Goal: Information Seeking & Learning: Learn about a topic

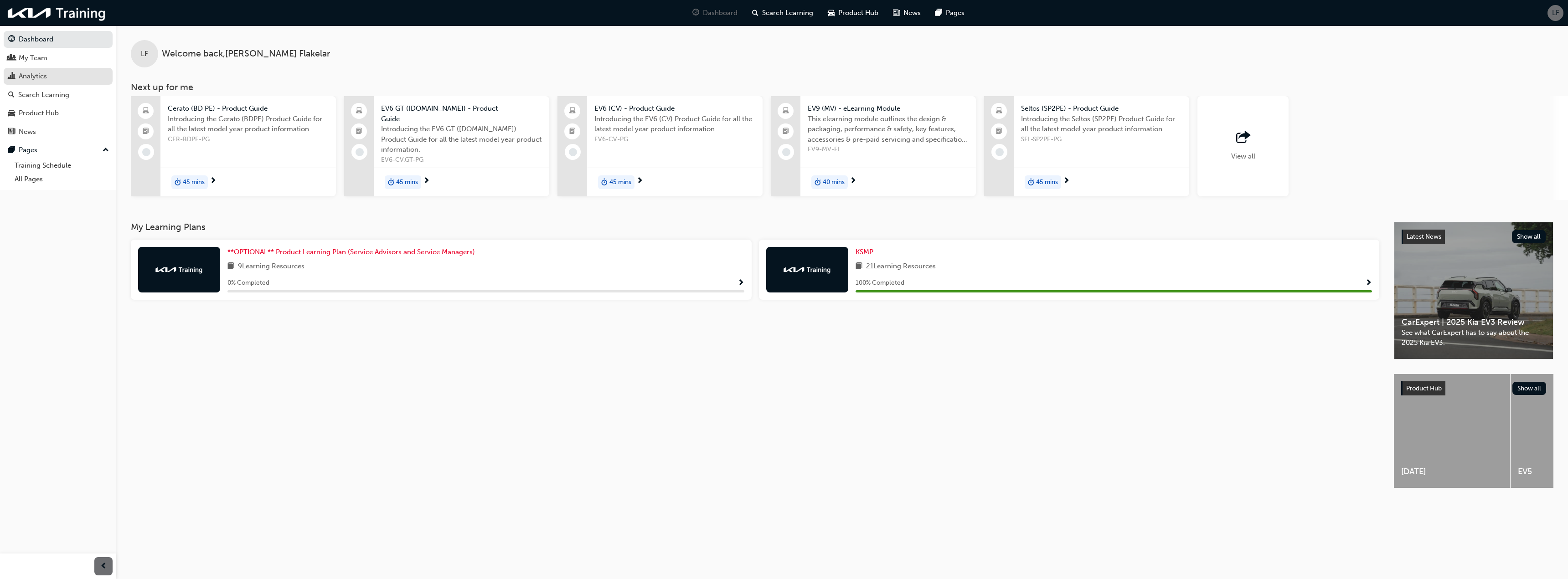
click at [35, 74] on div "Analytics" at bounding box center [33, 76] width 28 height 10
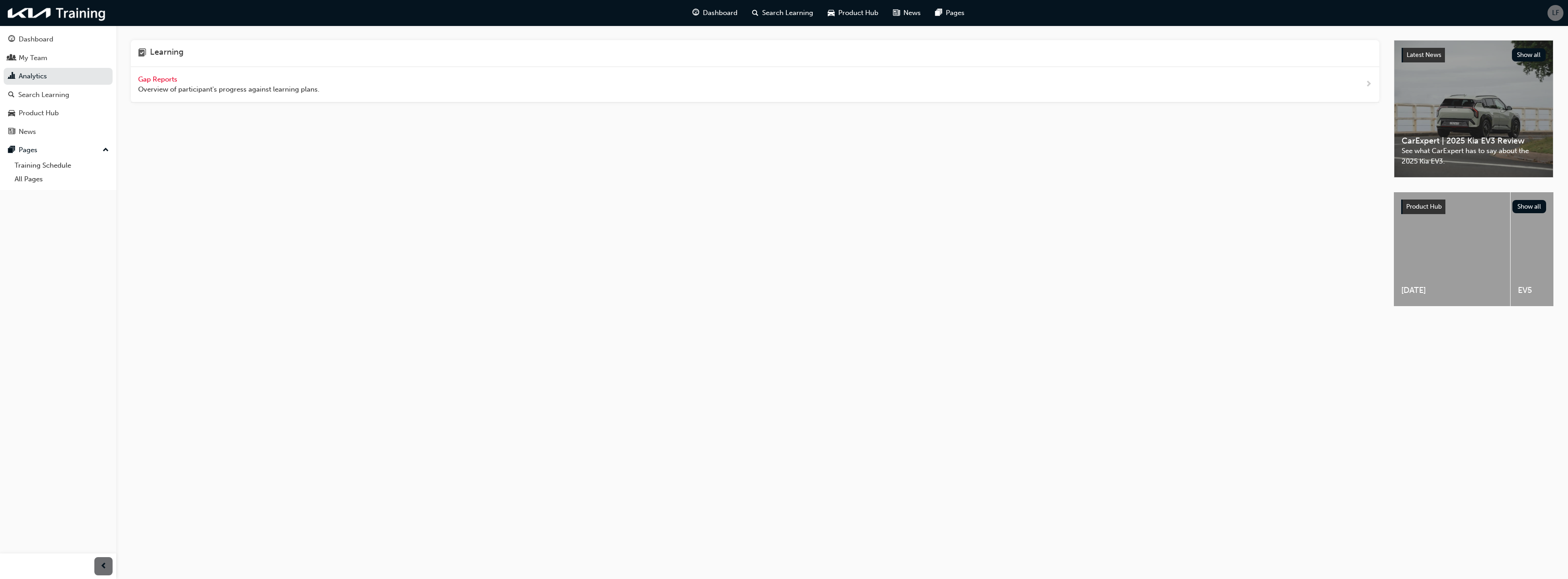
click at [166, 80] on span "Gap Reports" at bounding box center [158, 79] width 41 height 8
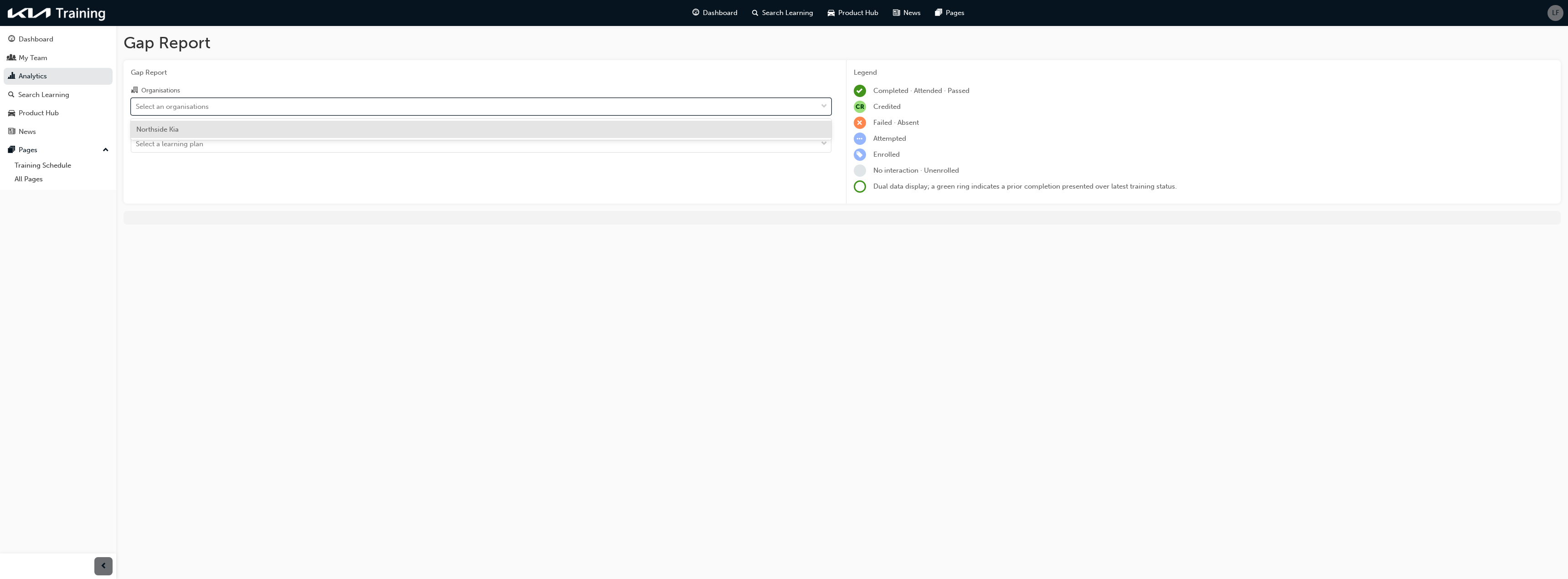
click at [222, 112] on div "Select an organisations" at bounding box center [474, 107] width 686 height 16
click at [137, 110] on input "Organisations option Northside Kia focused, 1 of 1. 1 result available. Use Up …" at bounding box center [136, 106] width 1 height 8
click at [223, 135] on div "Northside Kia" at bounding box center [481, 129] width 701 height 18
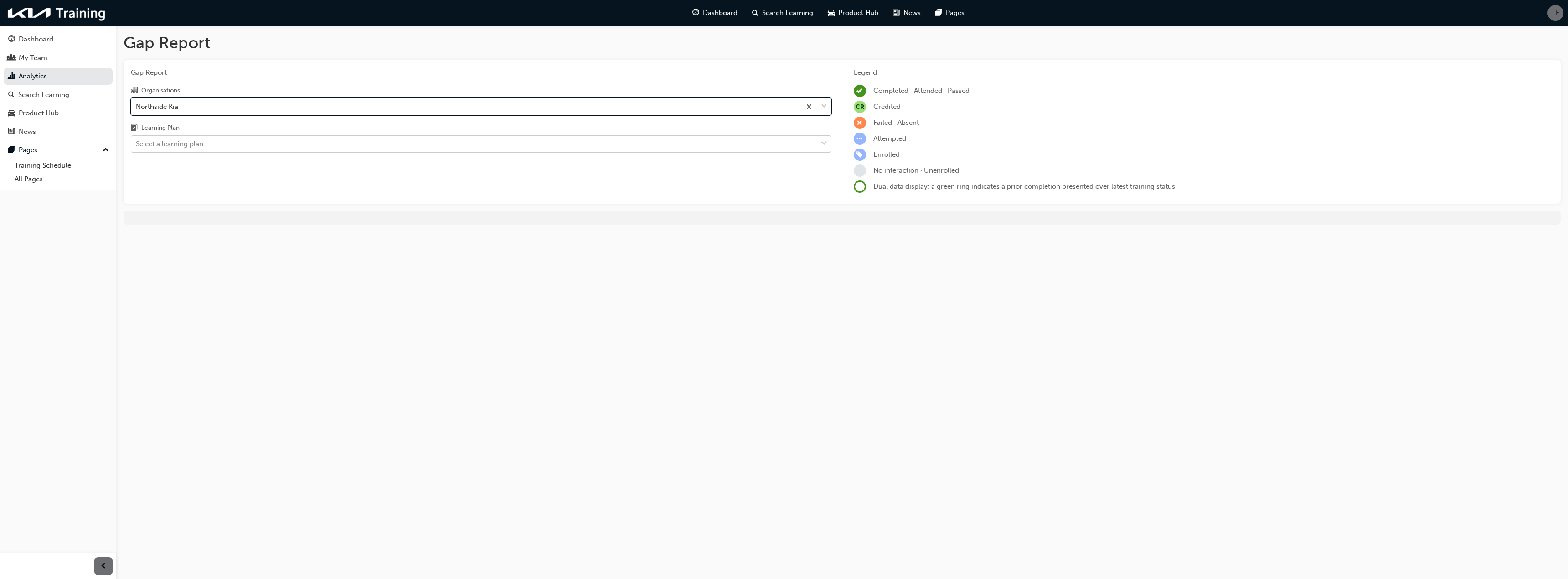
click at [210, 148] on div "Select a learning plan" at bounding box center [474, 144] width 686 height 16
click at [137, 148] on input "Learning Plan Select a learning plan" at bounding box center [136, 143] width 1 height 8
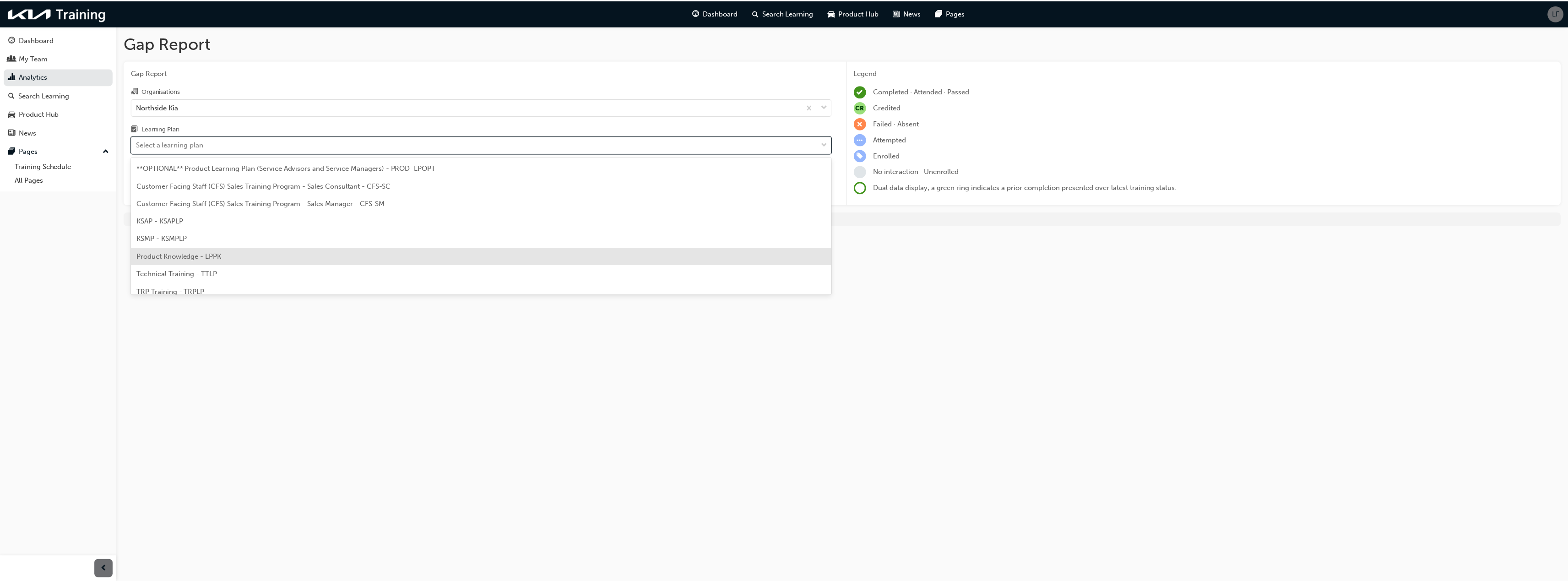
scroll to position [25, 0]
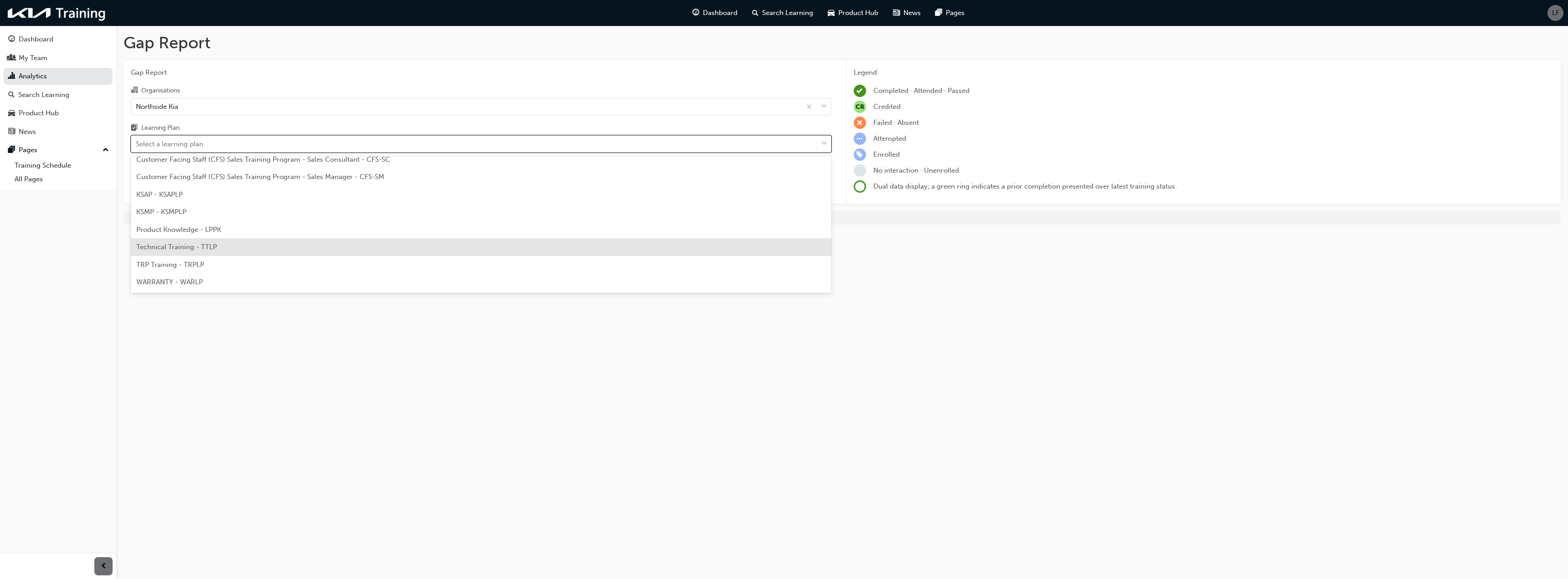
click at [203, 247] on span "Technical Training - TTLP" at bounding box center [177, 246] width 81 height 8
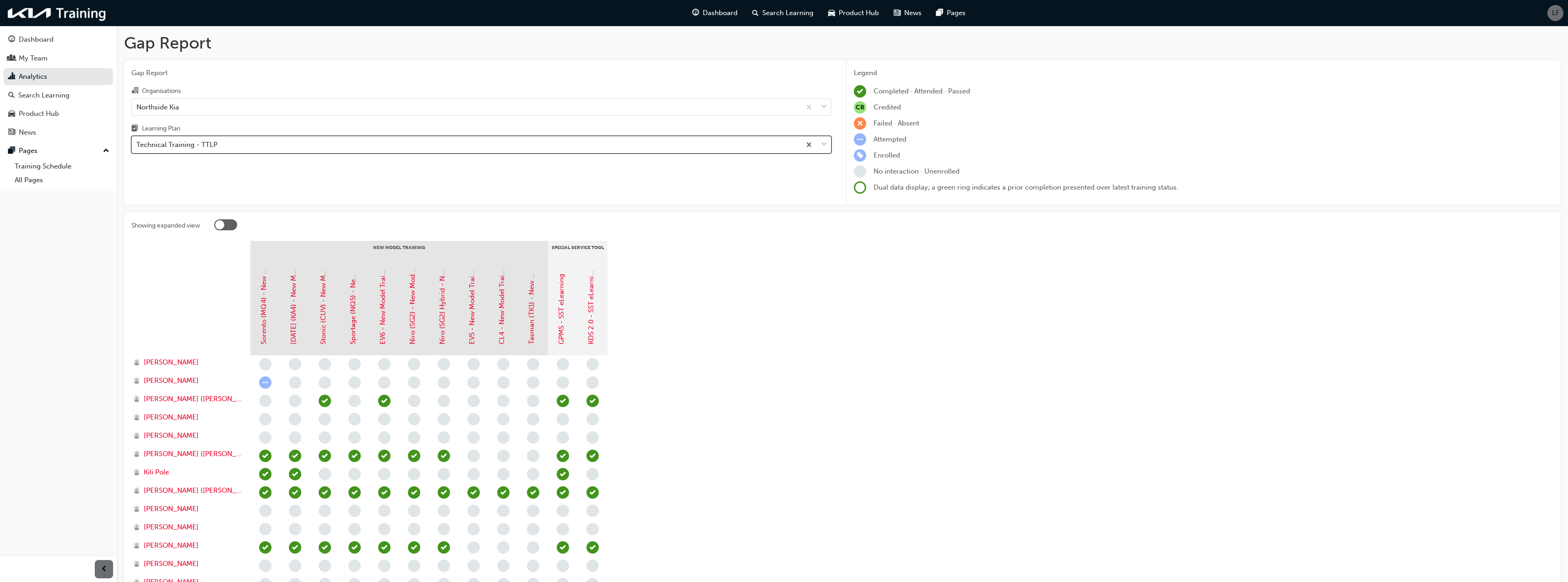
click at [208, 142] on div "Technical Training - TTLP" at bounding box center [177, 145] width 81 height 10
click at [137, 142] on input "Learning Plan option Technical Training - TTLP, selected. 0 results available. …" at bounding box center [137, 144] width 1 height 8
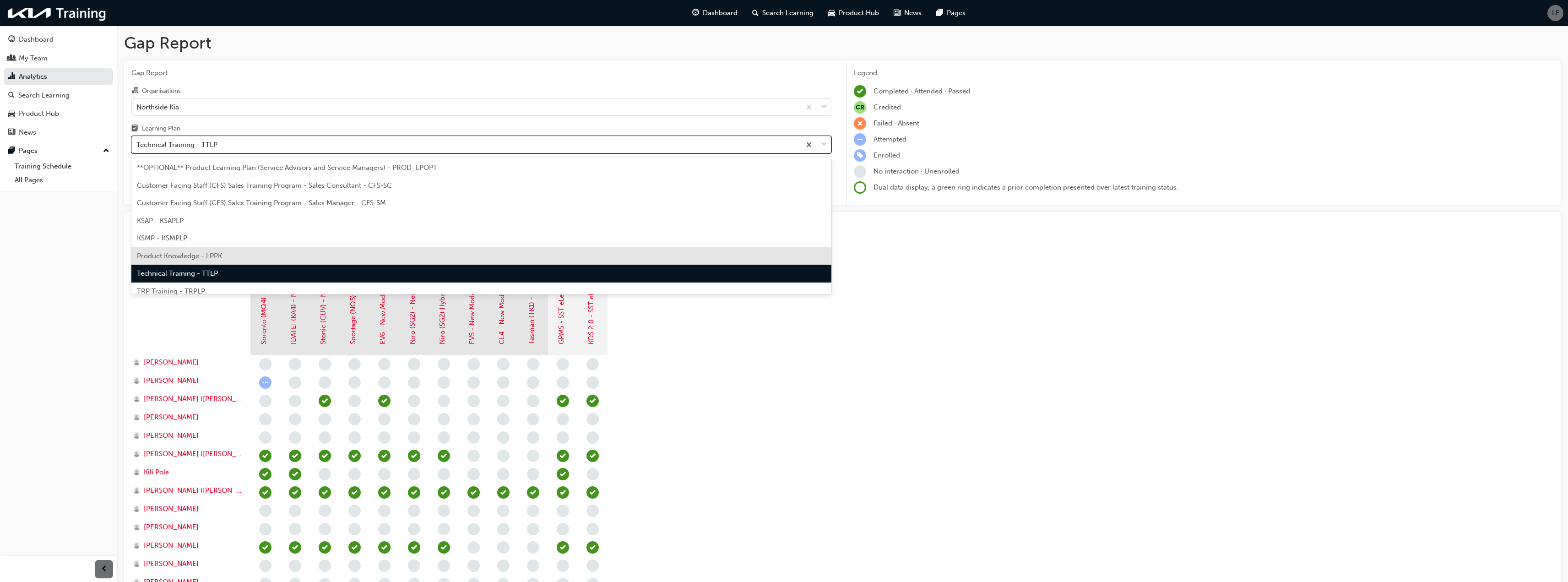
scroll to position [25, 0]
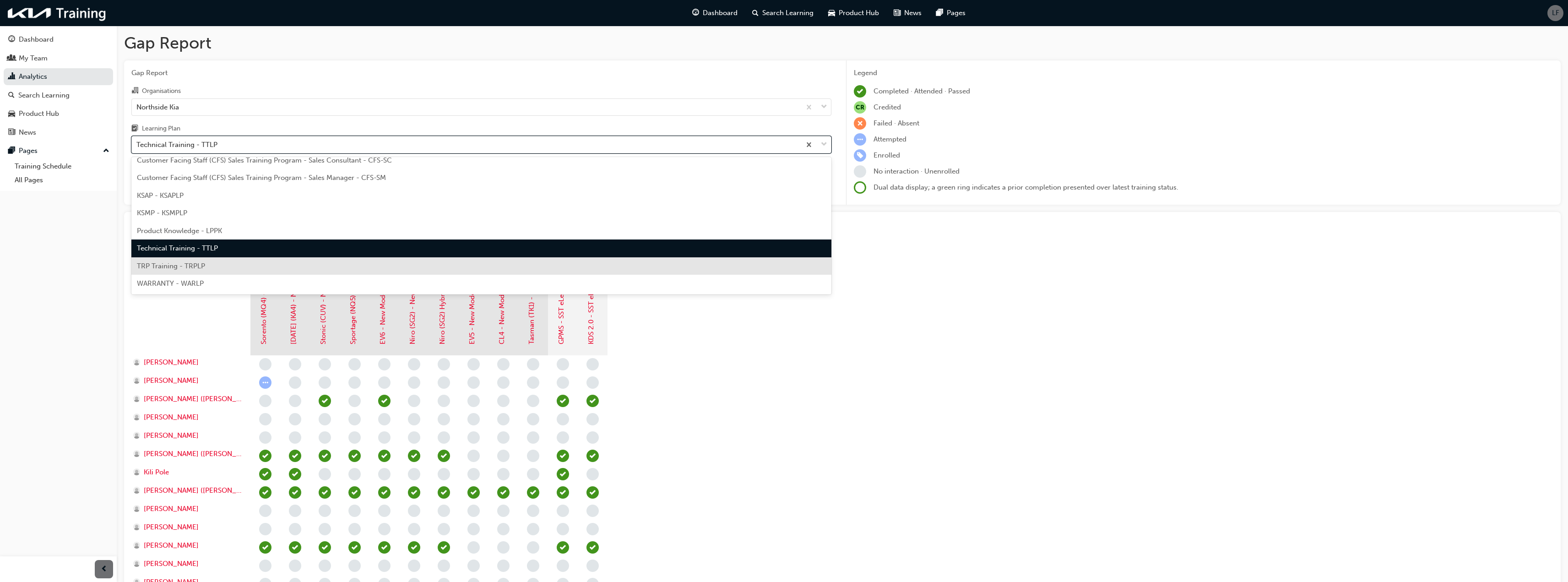
click at [211, 262] on div "TRP Training - TRPLP" at bounding box center [481, 266] width 700 height 18
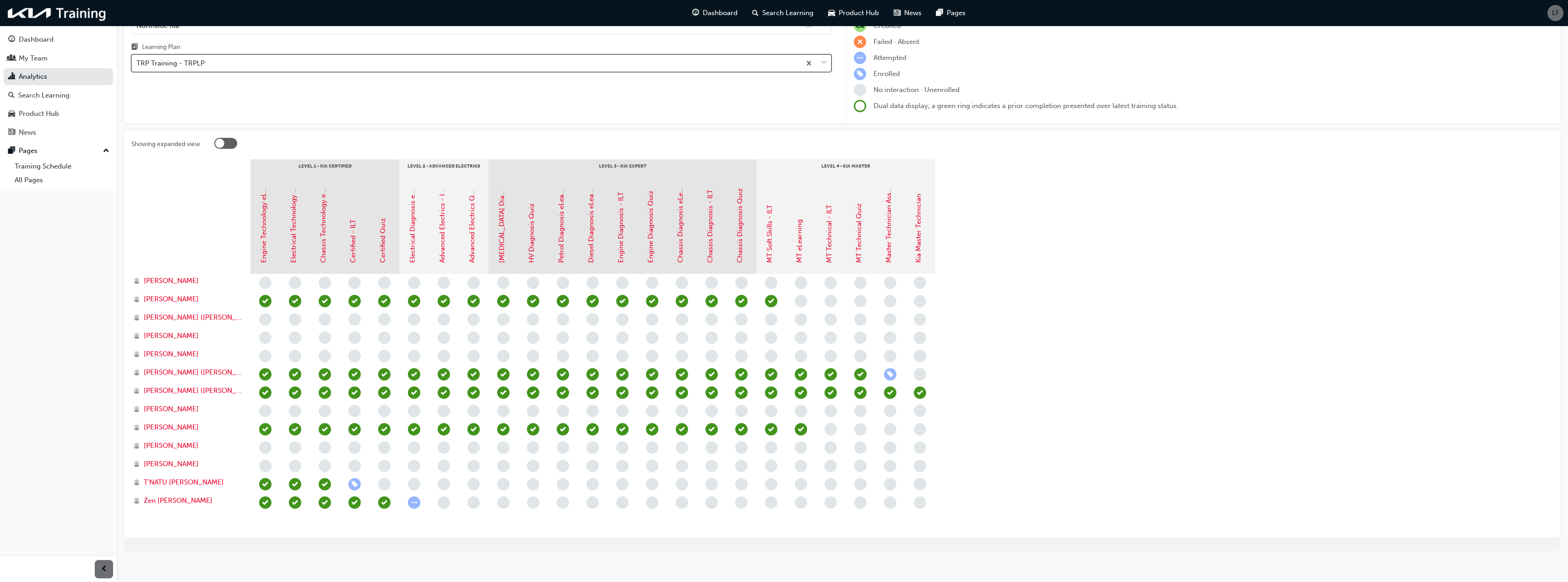
scroll to position [88, 0]
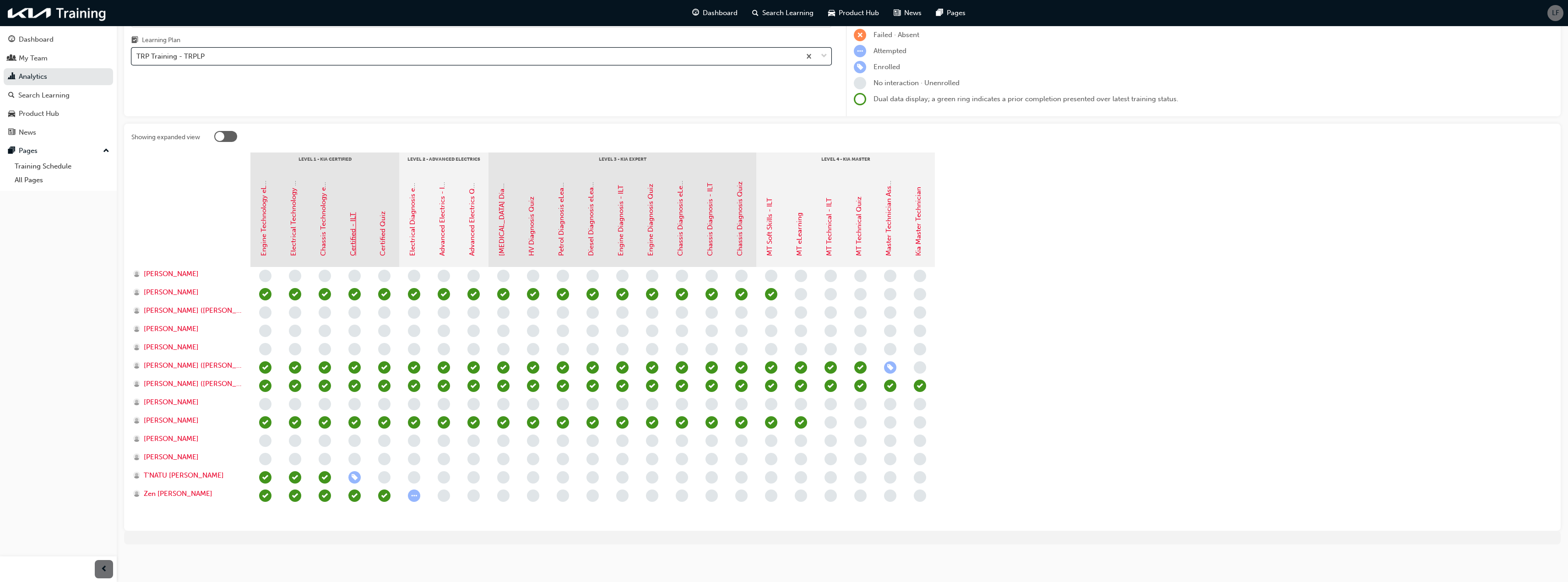
click at [354, 231] on link "Certified - ILT" at bounding box center [352, 234] width 8 height 44
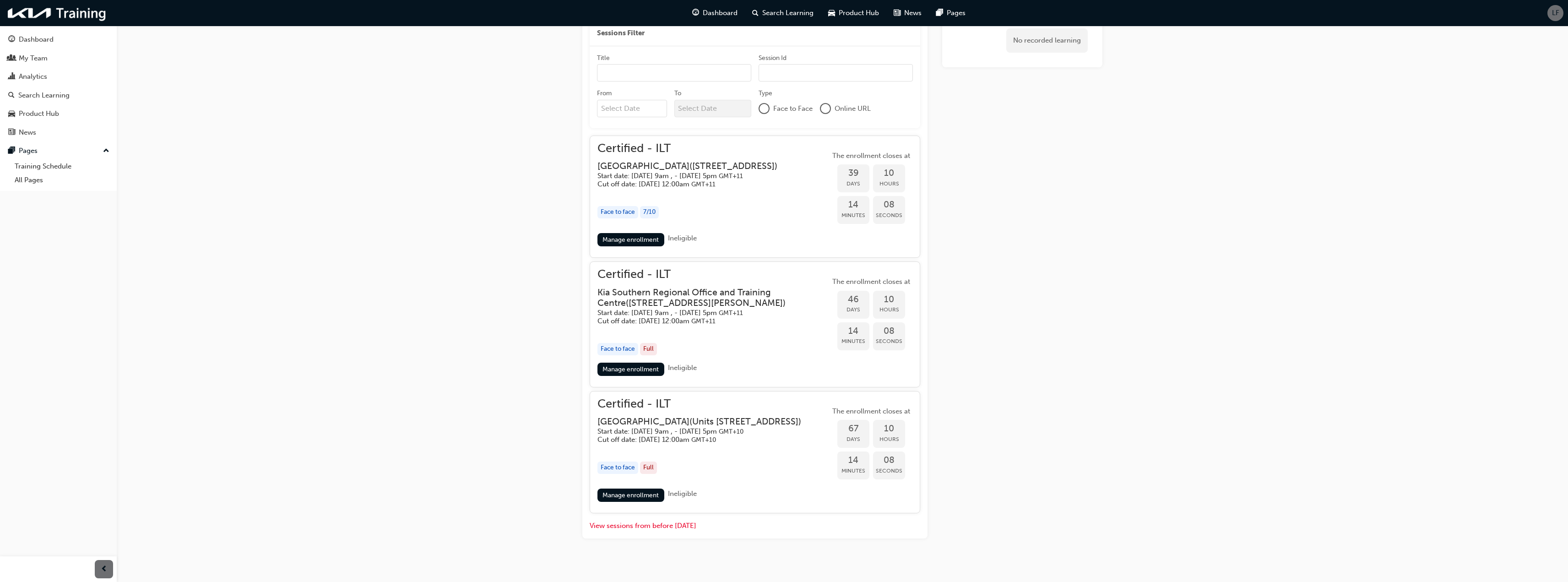
scroll to position [502, 0]
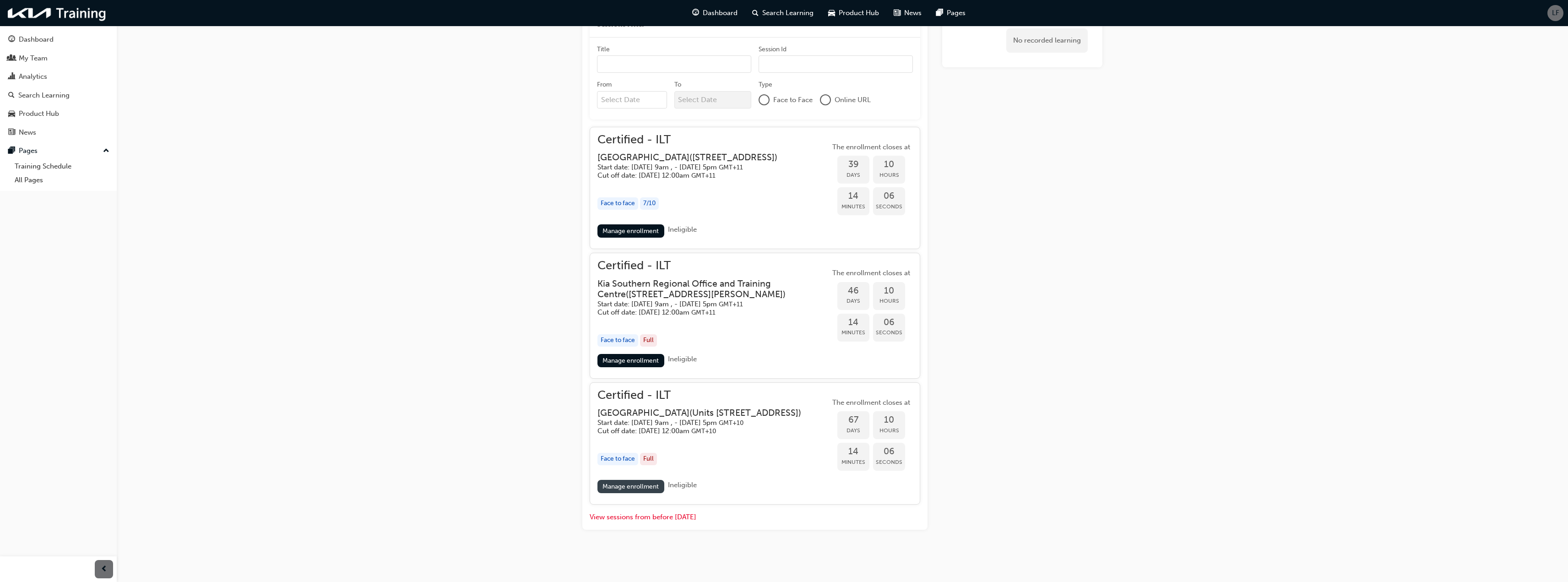
click at [632, 483] on link "Manage enrollment" at bounding box center [631, 487] width 67 height 14
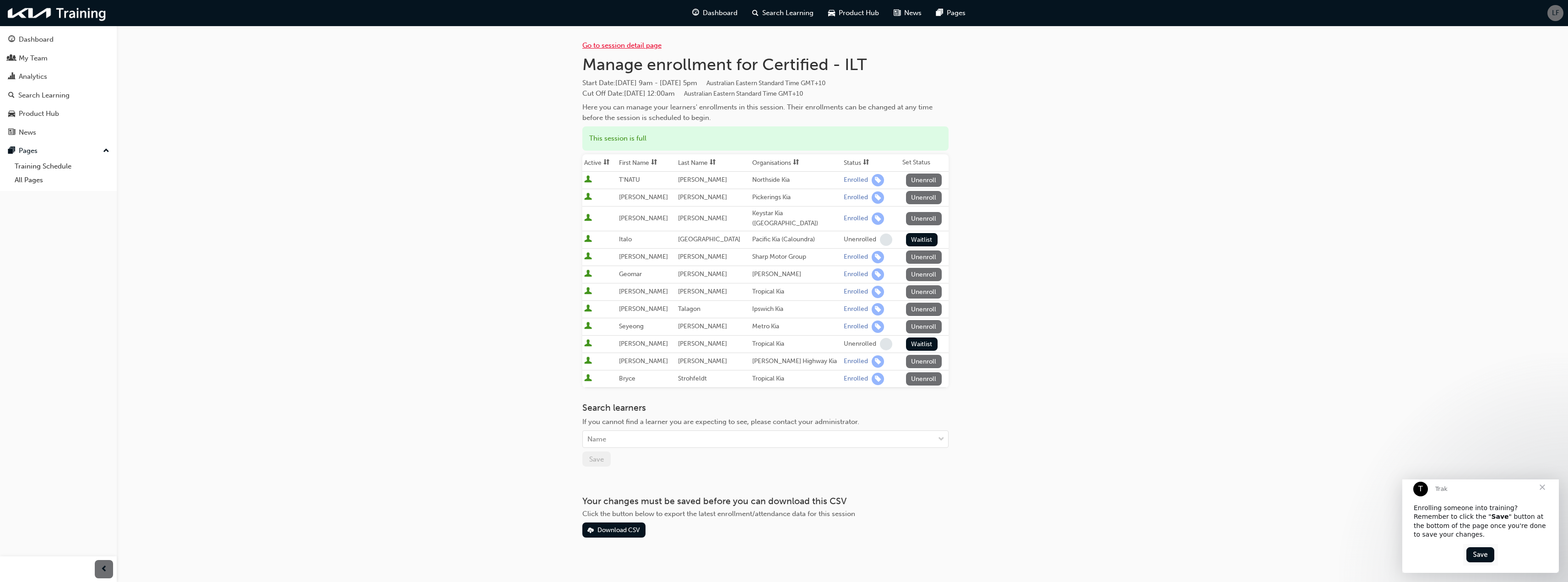
click at [624, 45] on link "Go to session detail page" at bounding box center [622, 45] width 79 height 8
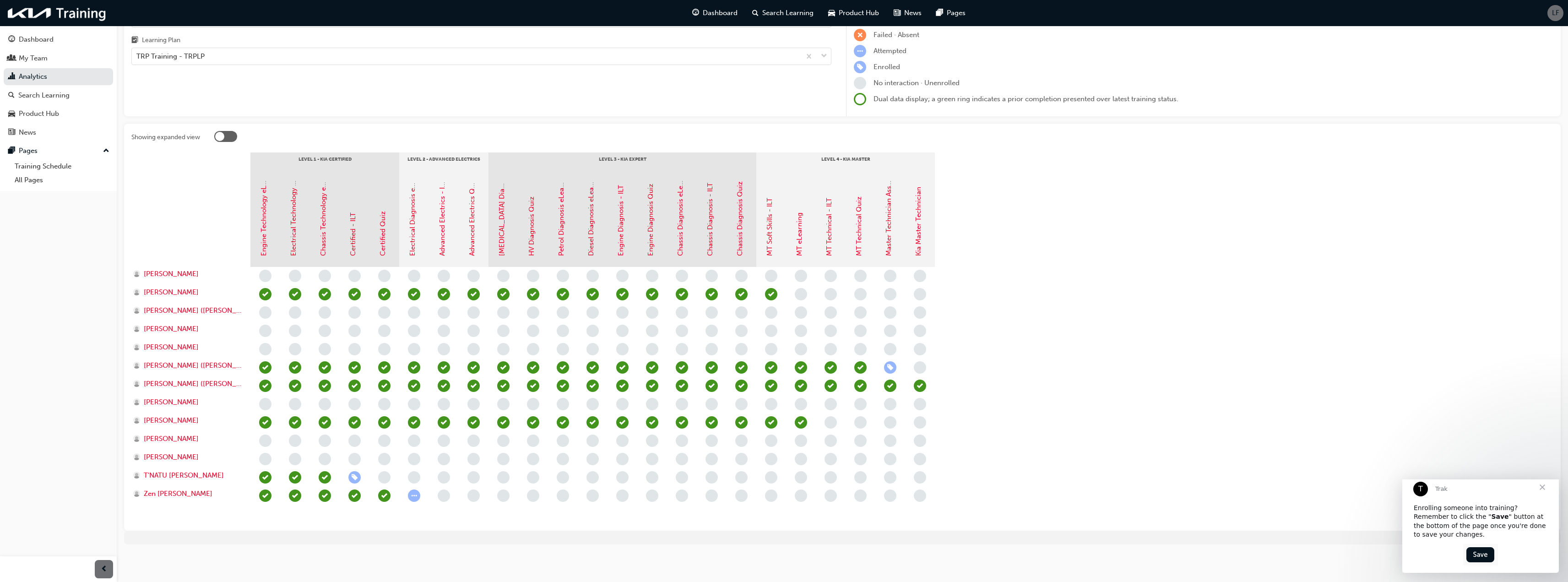
scroll to position [88, 0]
click at [828, 235] on link "MT Technical - ILT" at bounding box center [828, 227] width 8 height 58
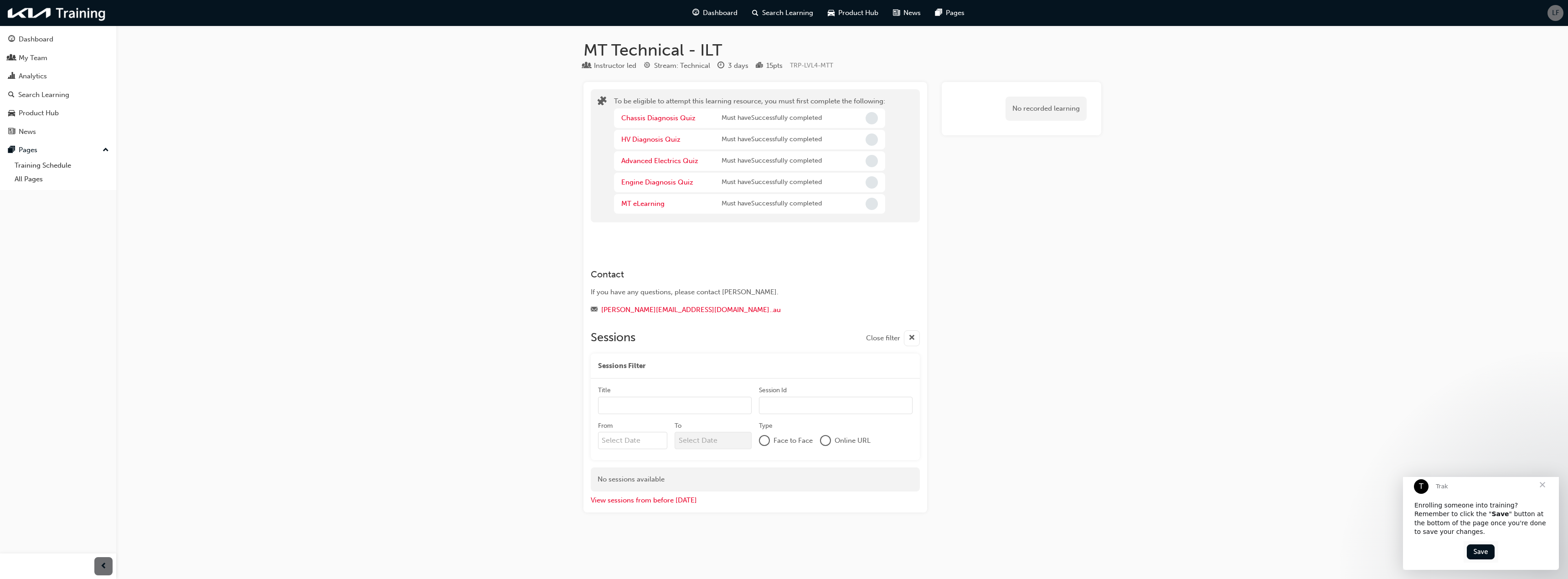
click at [1544, 493] on span "Close" at bounding box center [1543, 485] width 33 height 33
